Goal: Navigation & Orientation: Find specific page/section

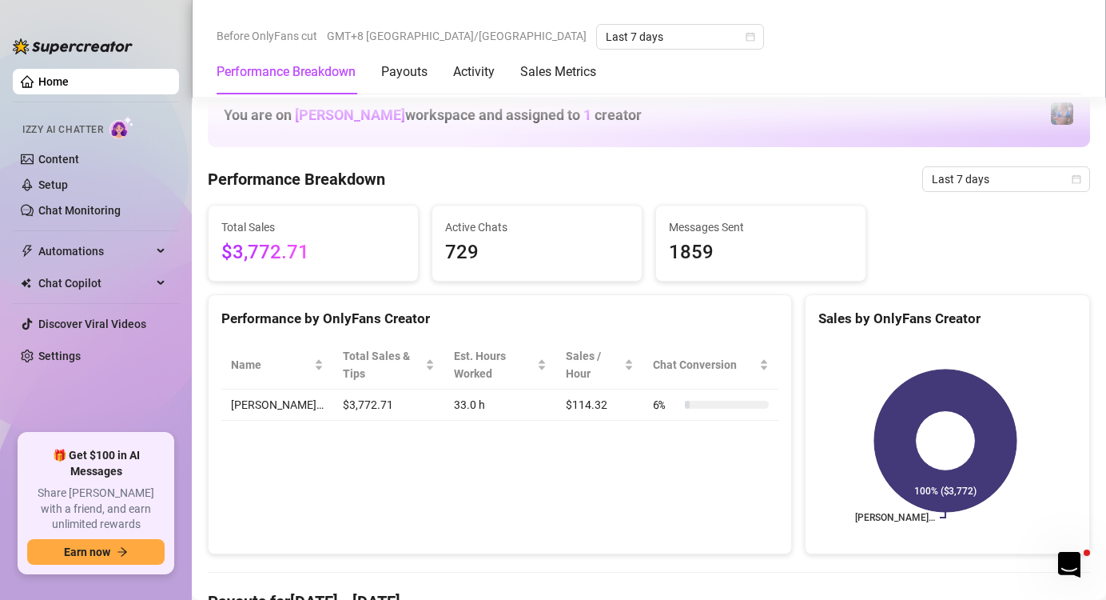
scroll to position [640, 0]
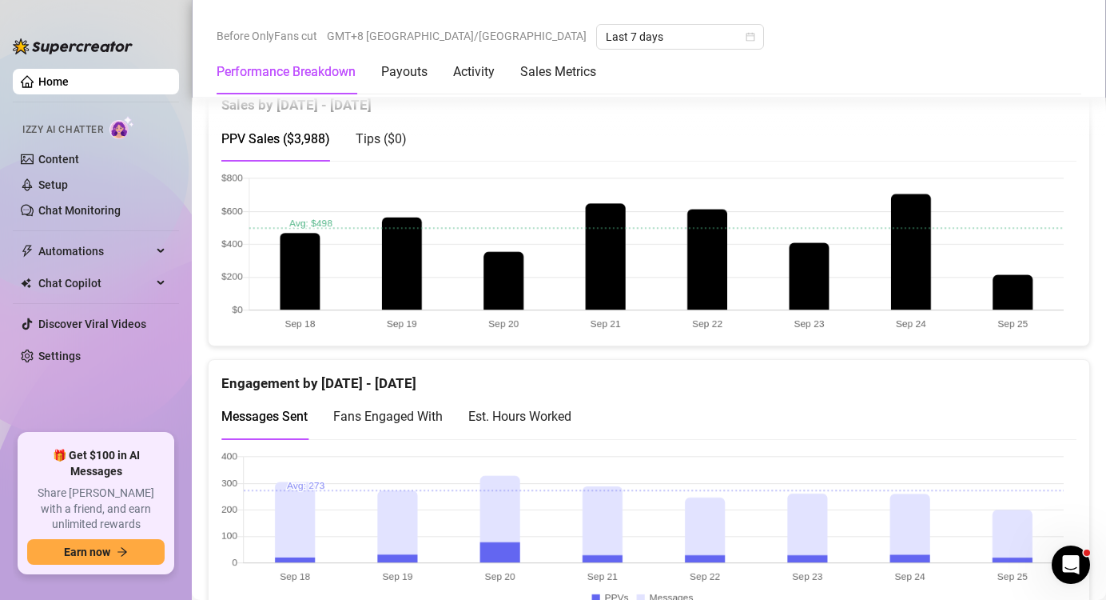
scroll to position [799, 0]
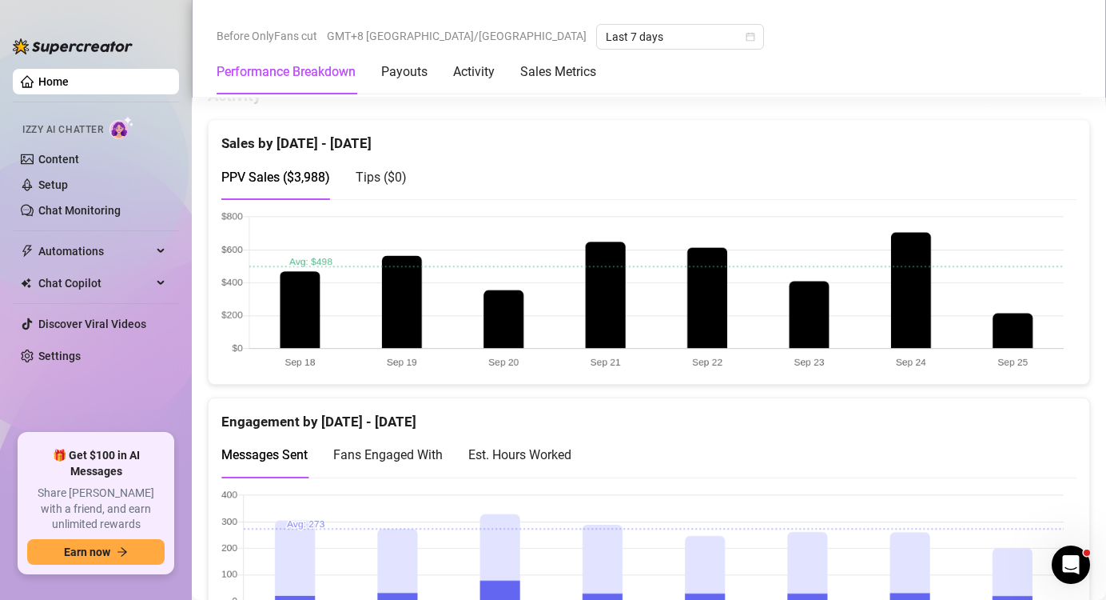
drag, startPoint x: 689, startPoint y: 396, endPoint x: 699, endPoint y: 396, distance: 10.4
click at [698, 398] on div "Engagement by [DATE] - [DATE]" at bounding box center [648, 415] width 855 height 34
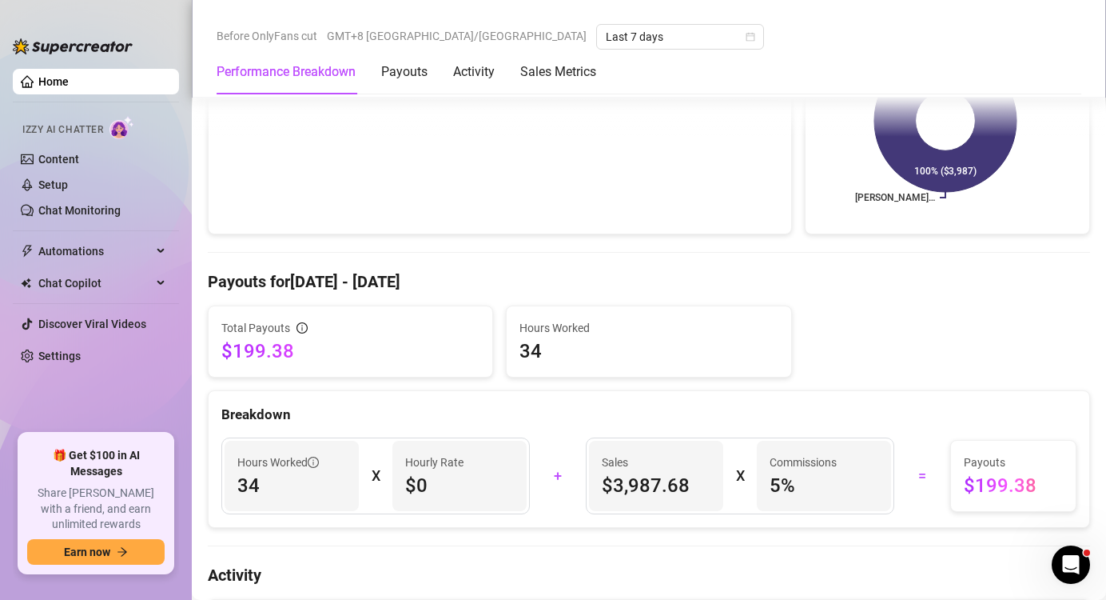
scroll to position [640, 0]
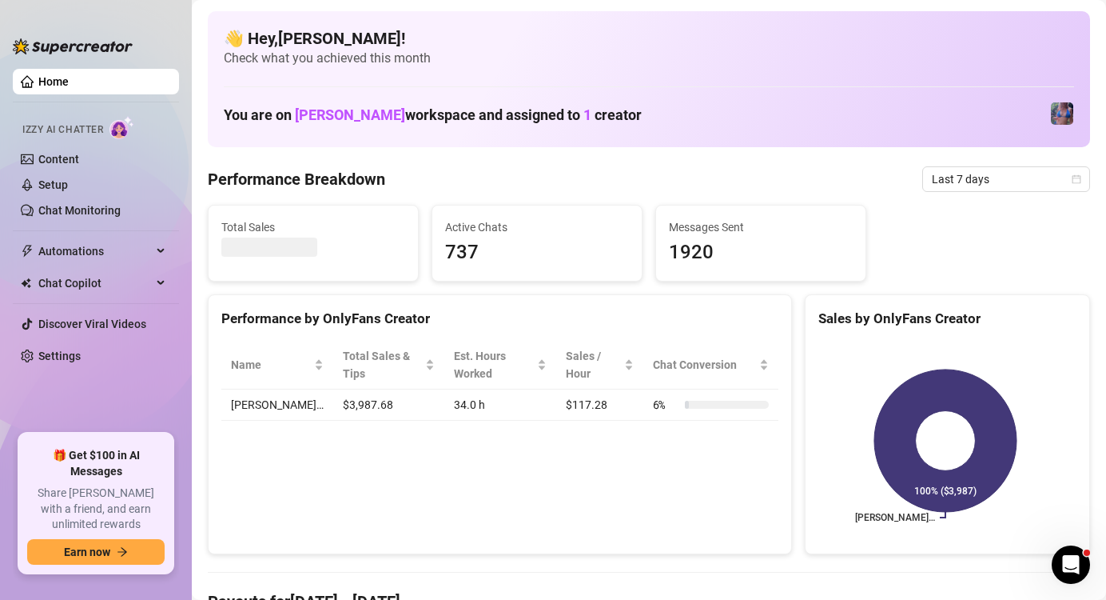
scroll to position [420, 0]
